Goal: Task Accomplishment & Management: Manage account settings

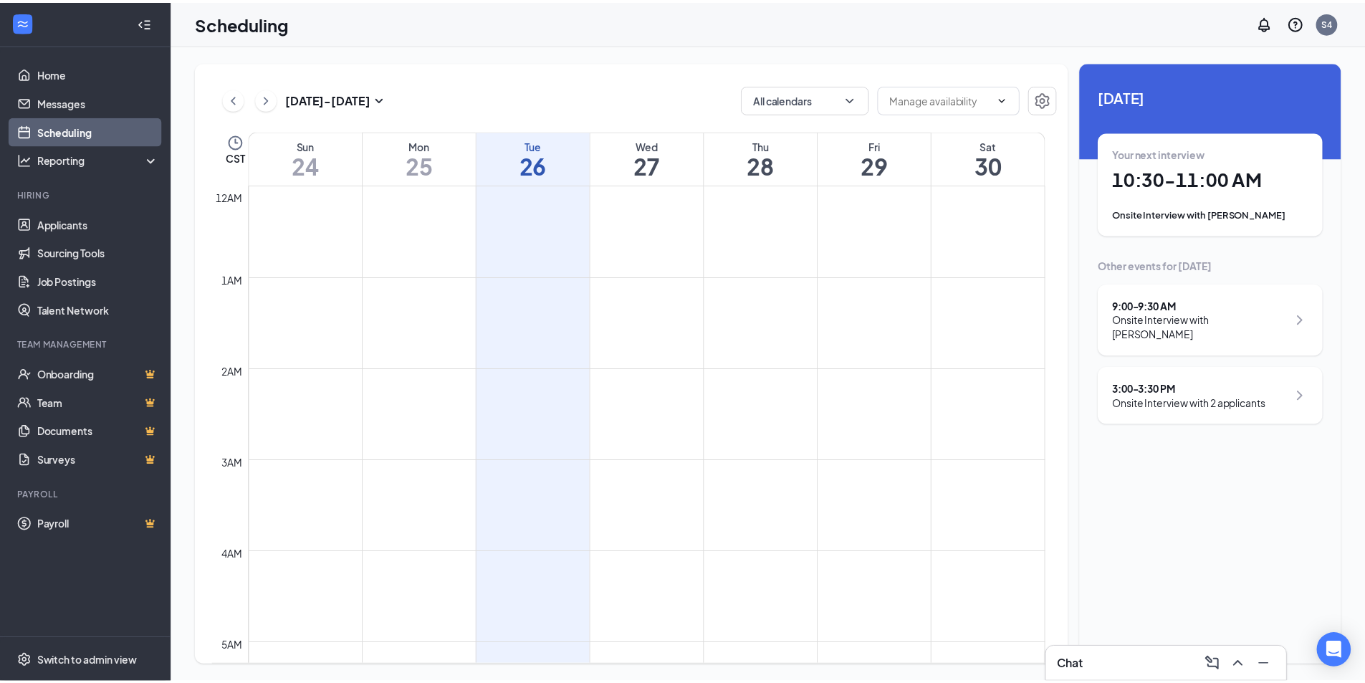
scroll to position [705, 0]
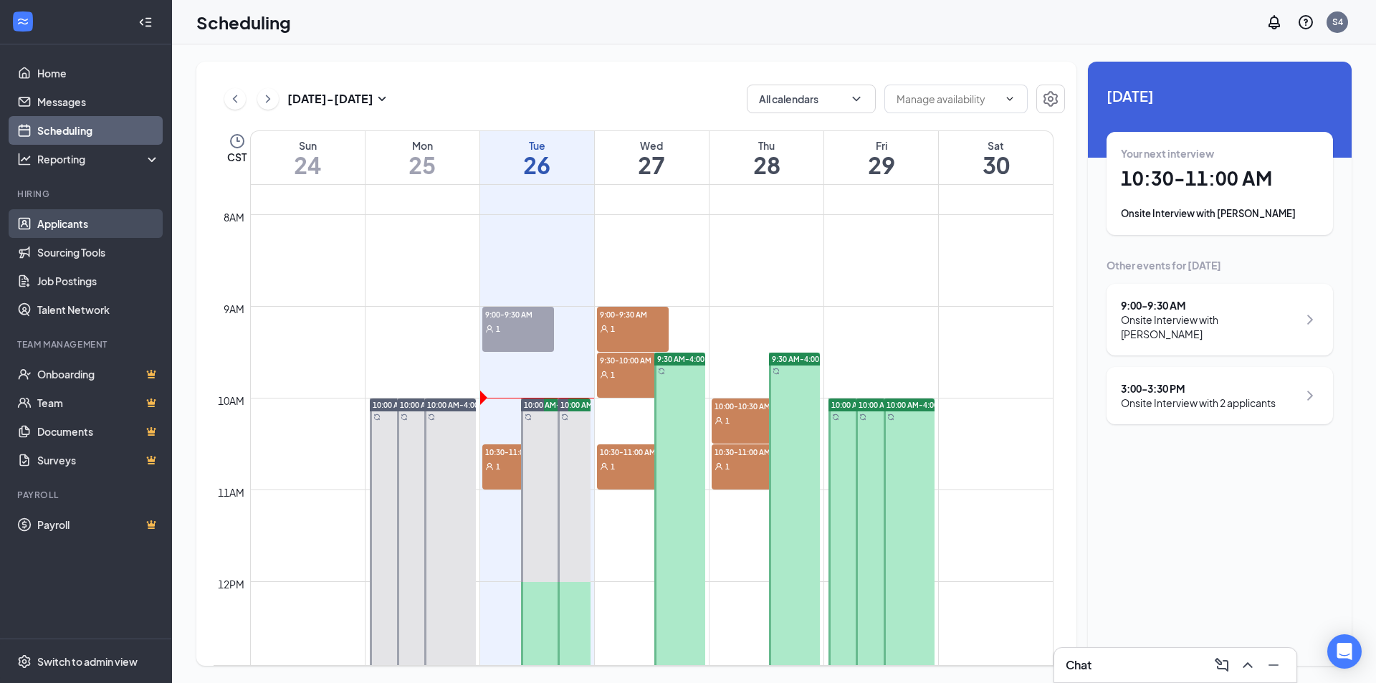
click at [54, 218] on link "Applicants" at bounding box center [98, 223] width 123 height 29
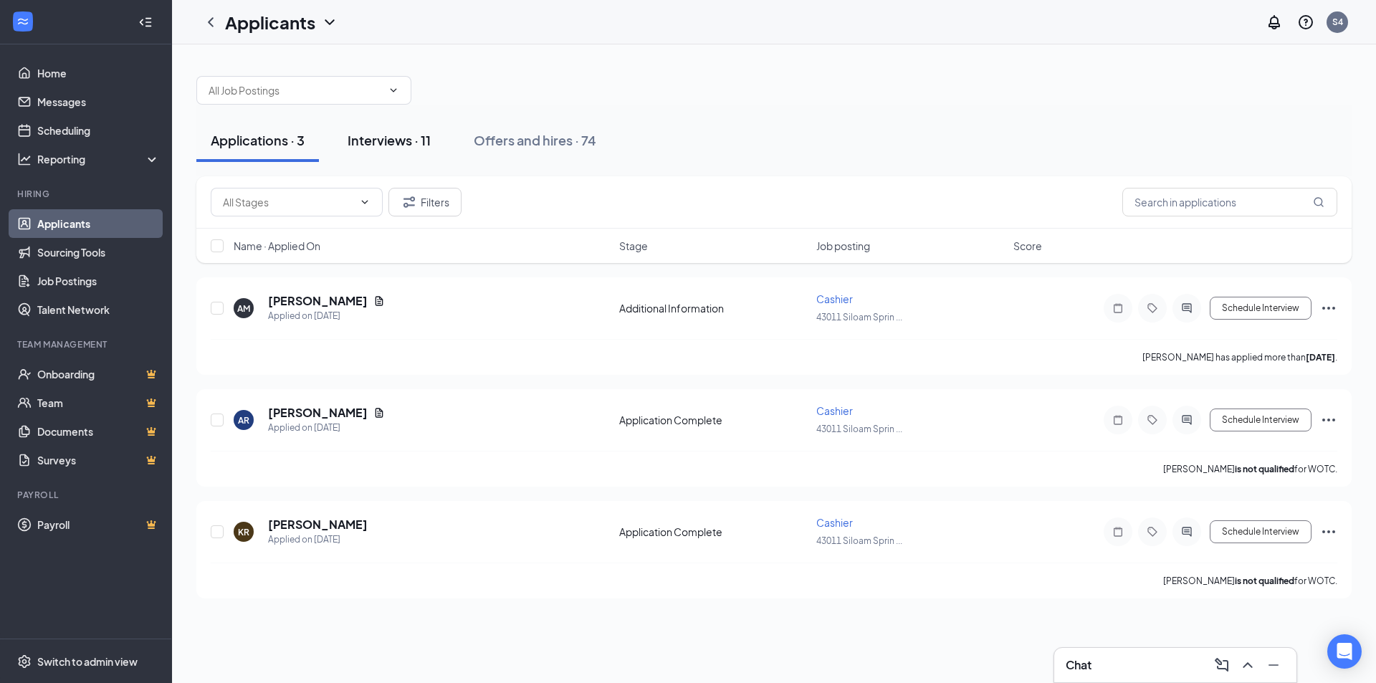
click at [381, 140] on div "Interviews · 11" at bounding box center [389, 140] width 83 height 18
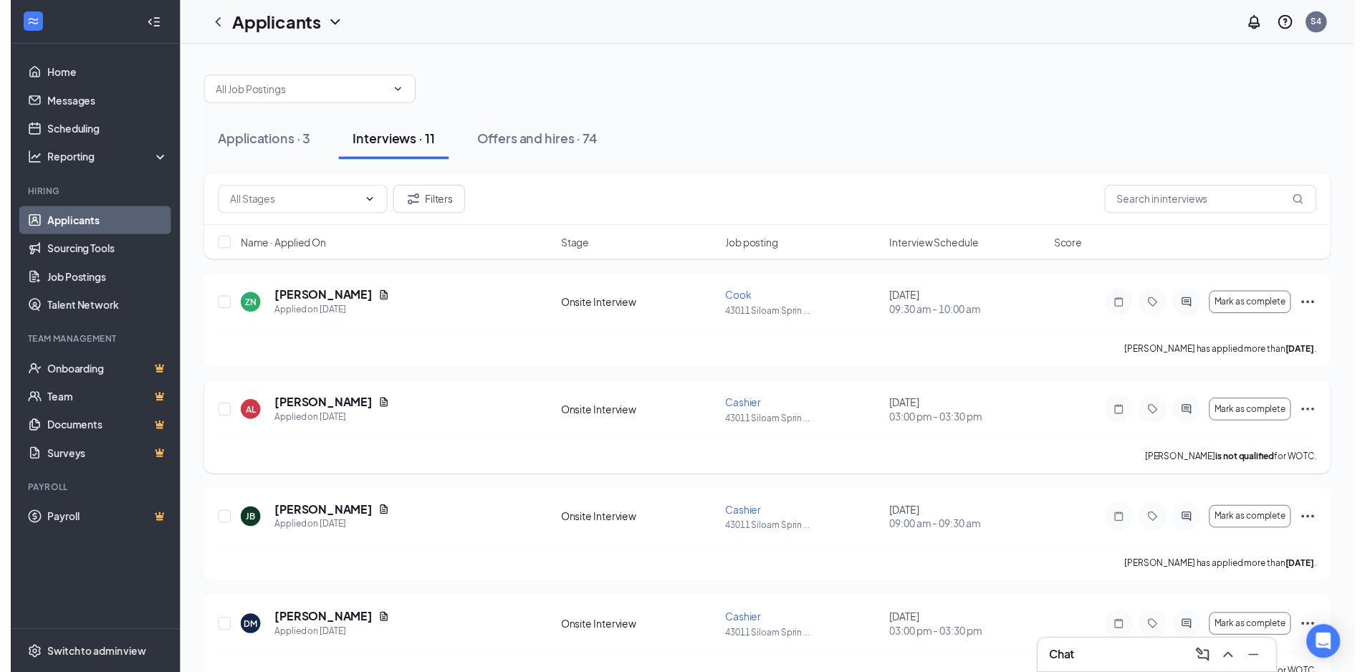
scroll to position [72, 0]
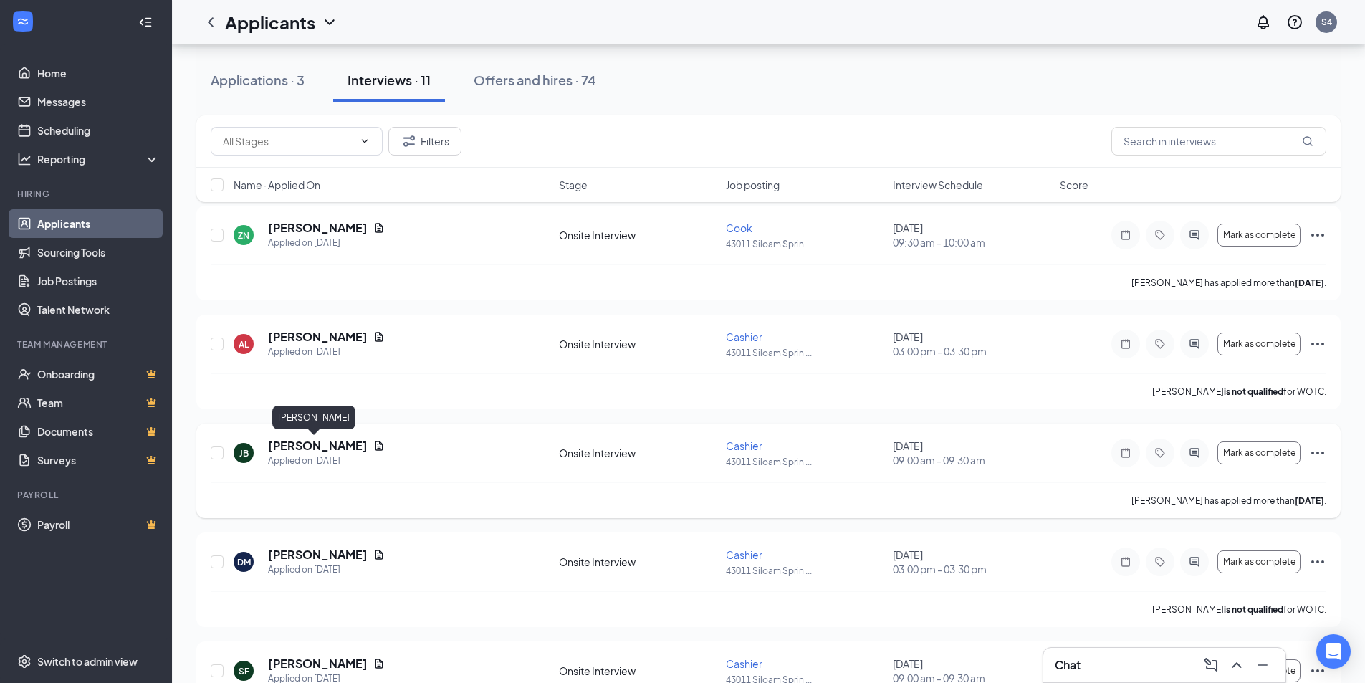
click at [290, 450] on h5 "[PERSON_NAME]" at bounding box center [318, 446] width 100 height 16
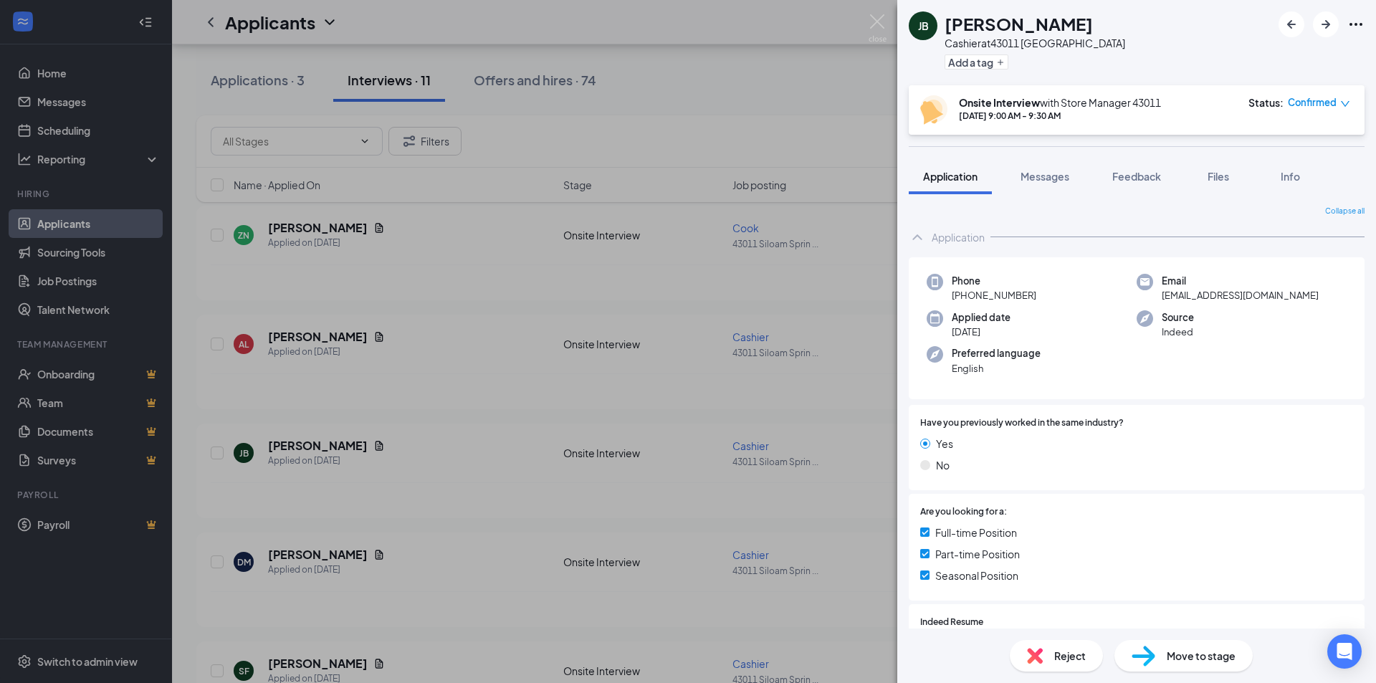
click at [1058, 660] on span "Reject" at bounding box center [1070, 656] width 32 height 16
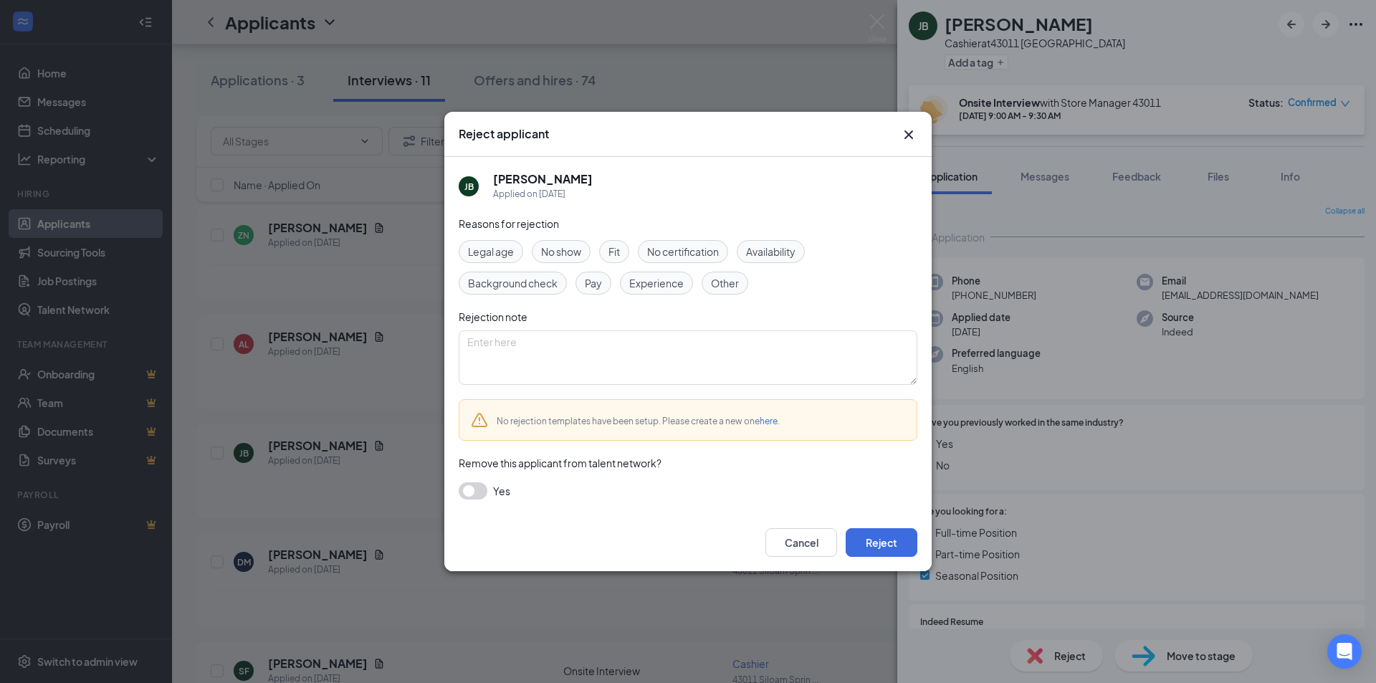
click at [565, 254] on span "No show" at bounding box center [561, 252] width 40 height 16
click at [472, 492] on button "button" at bounding box center [473, 490] width 29 height 17
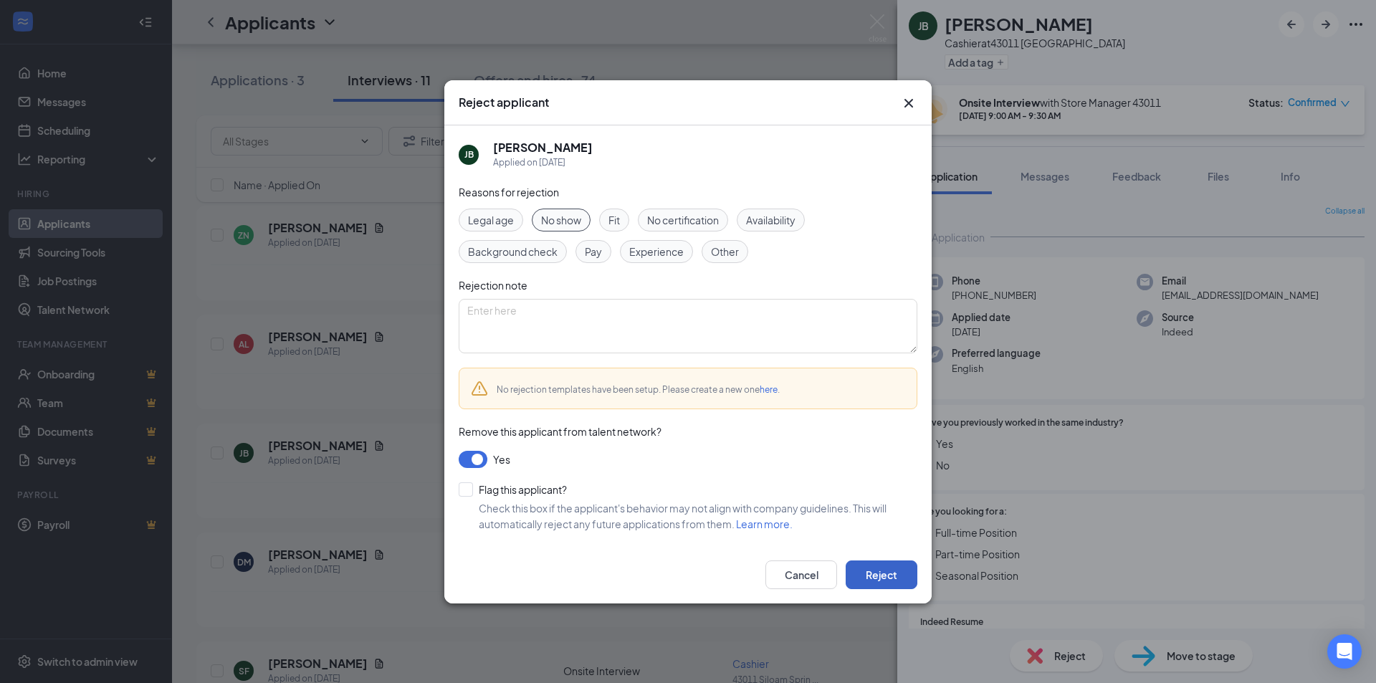
click at [882, 579] on button "Reject" at bounding box center [882, 575] width 72 height 29
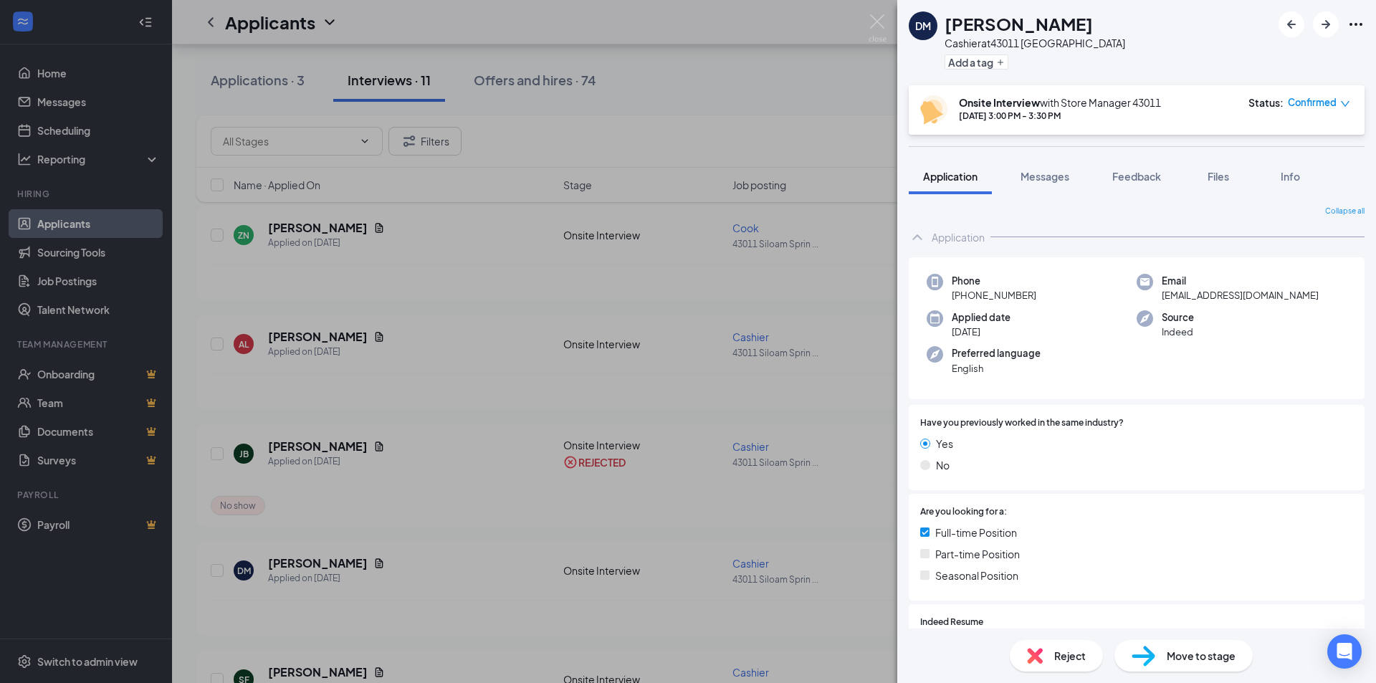
click at [486, 361] on div "[PERSON_NAME] Cashier at [GEOGRAPHIC_DATA] Add a tag Onsite Interview with Stor…" at bounding box center [688, 341] width 1376 height 683
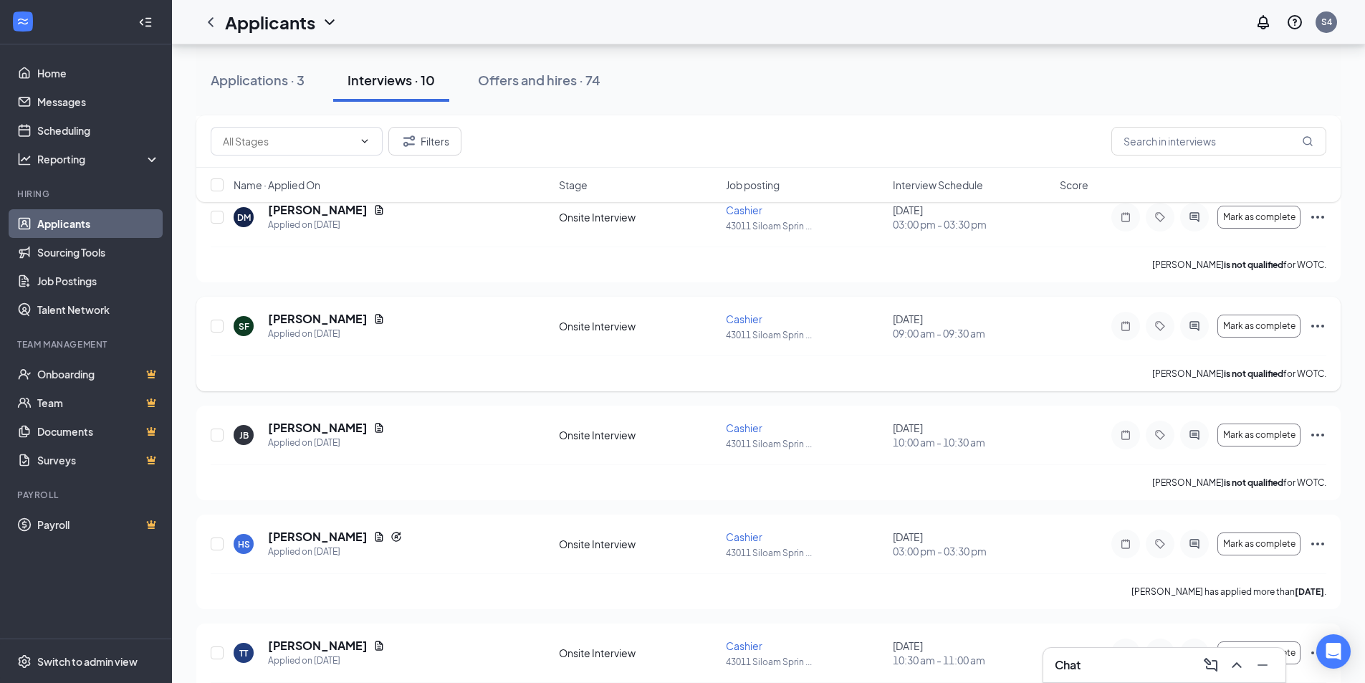
scroll to position [358, 0]
